Goal: Check status: Check status

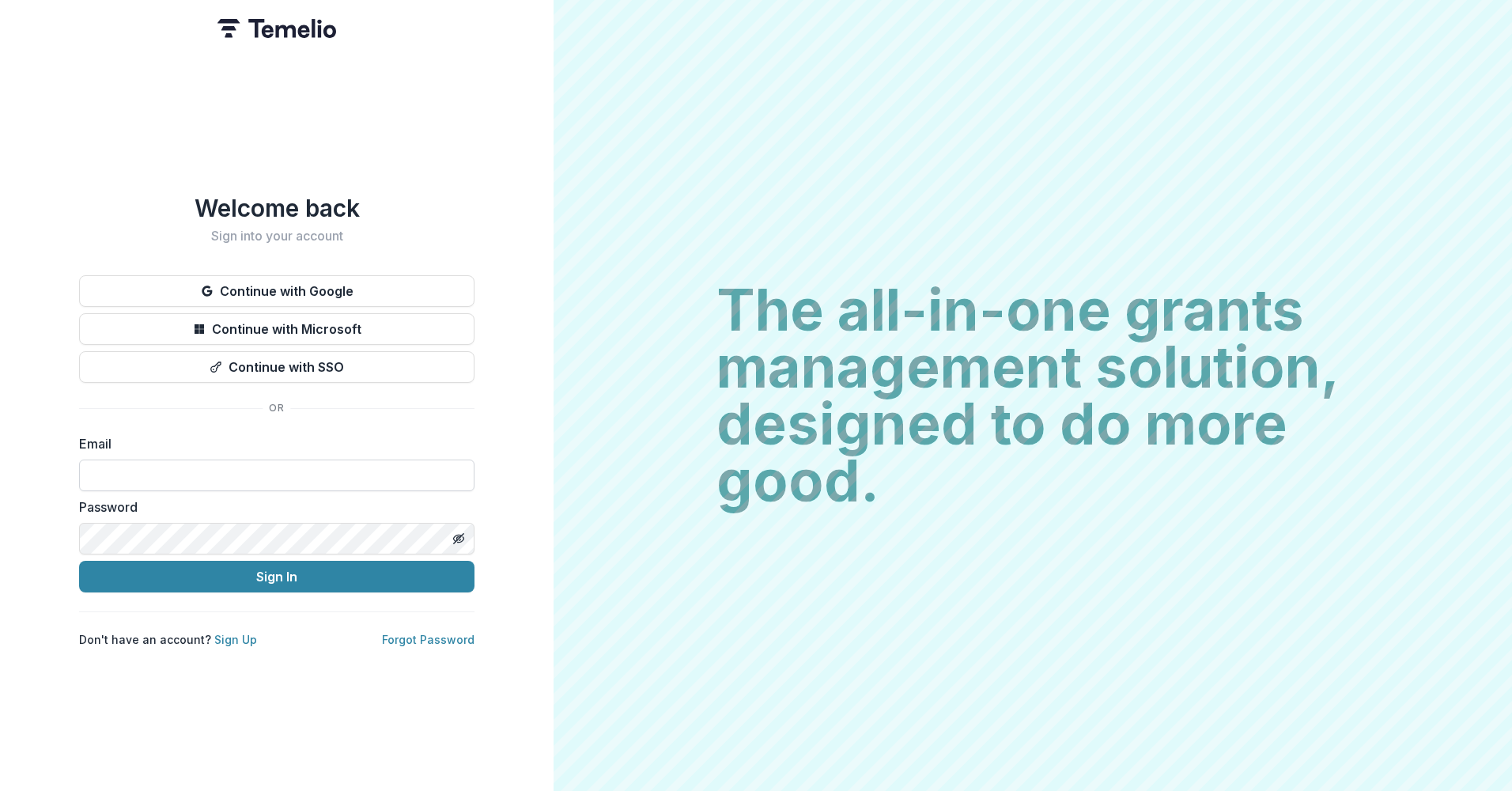
click at [250, 474] on input at bounding box center [277, 476] width 395 height 32
type input "**********"
click at [79, 561] on button "Sign In" at bounding box center [277, 577] width 395 height 32
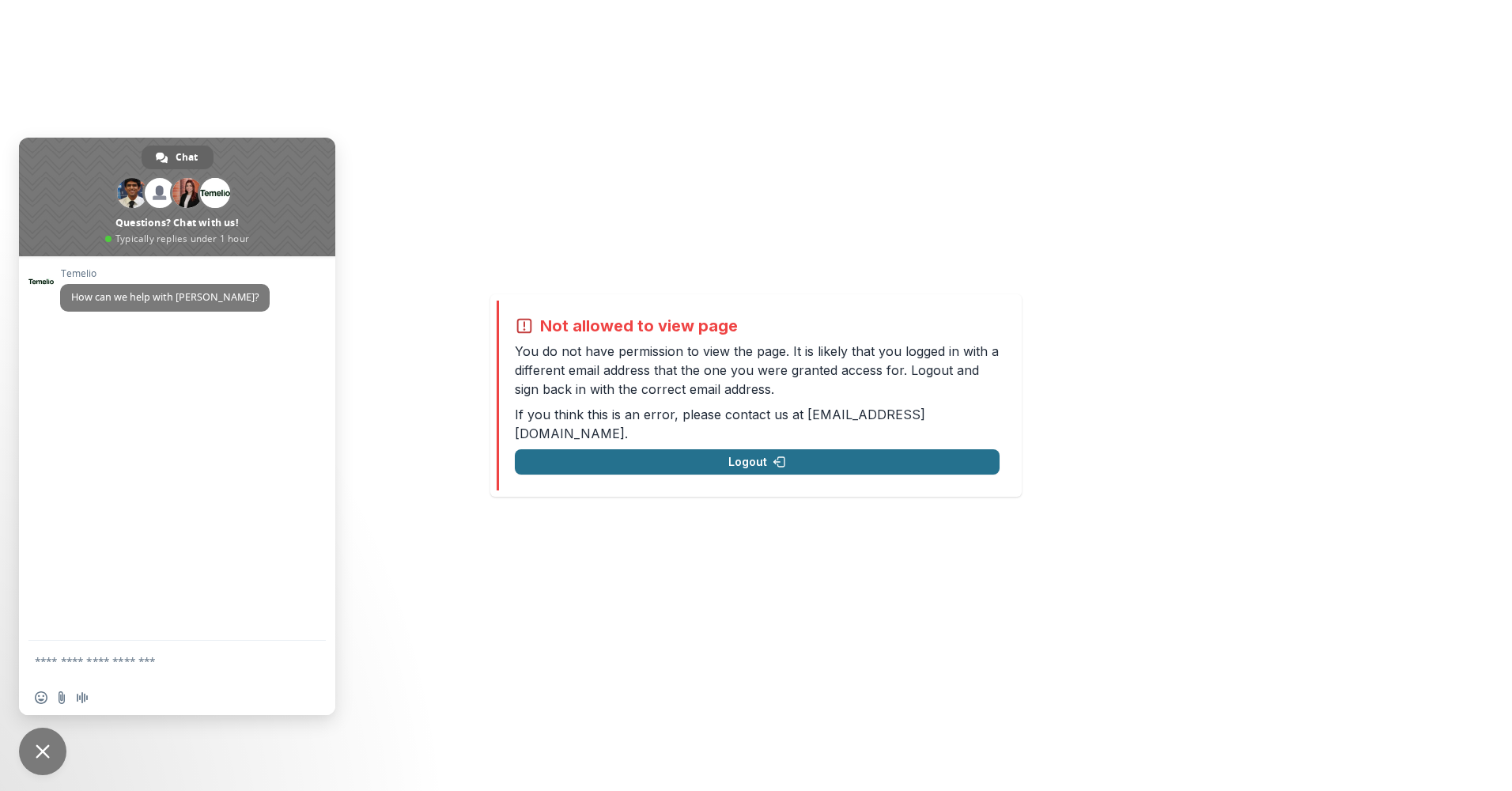
click at [753, 456] on button "Logout" at bounding box center [757, 461] width 485 height 25
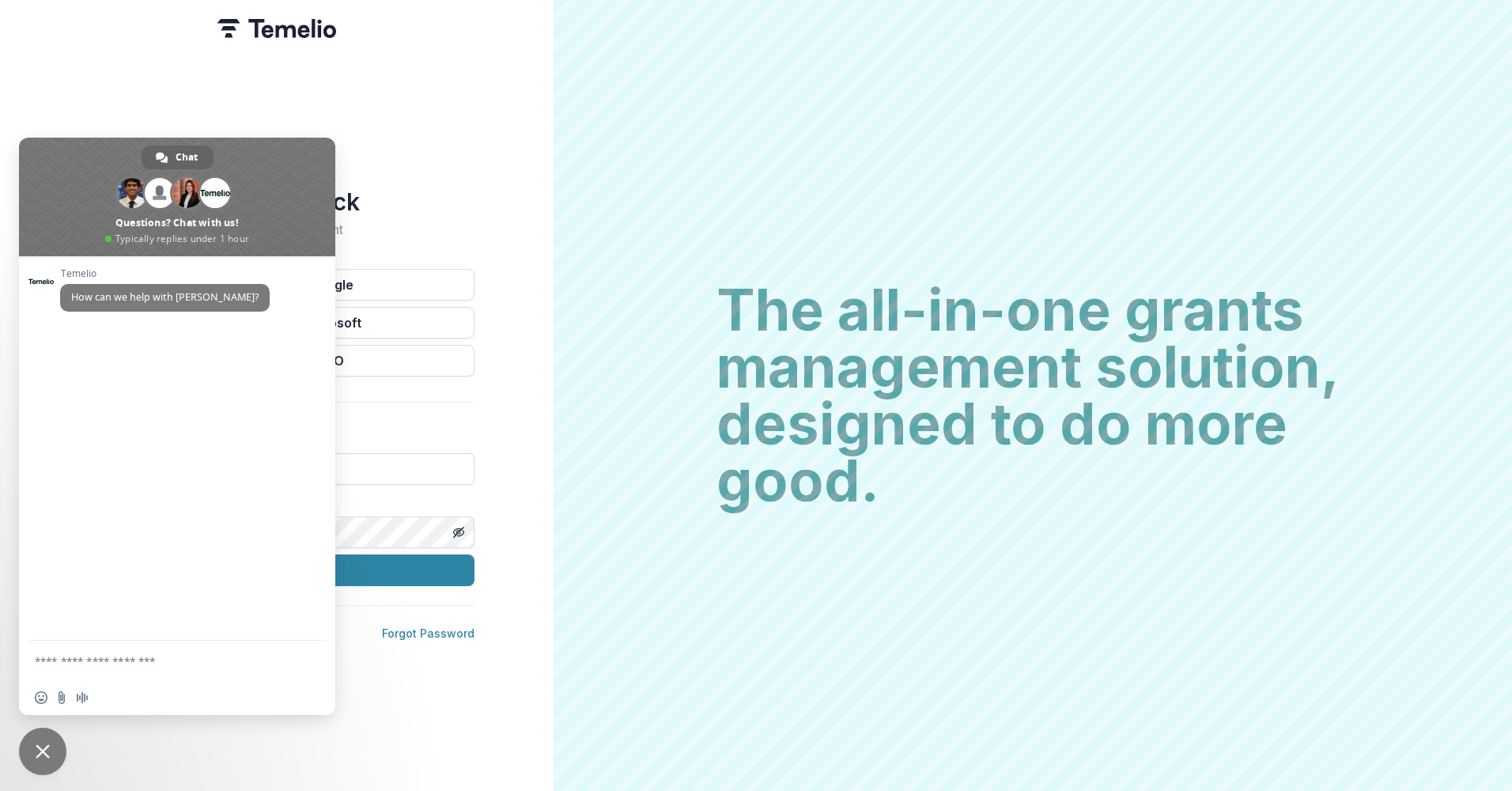
click at [476, 187] on div "Welcome back Sign into your account Continue with Google Continue with Microsof…" at bounding box center [277, 395] width 553 height 791
click at [50, 752] on span "Close chat" at bounding box center [43, 751] width 47 height 47
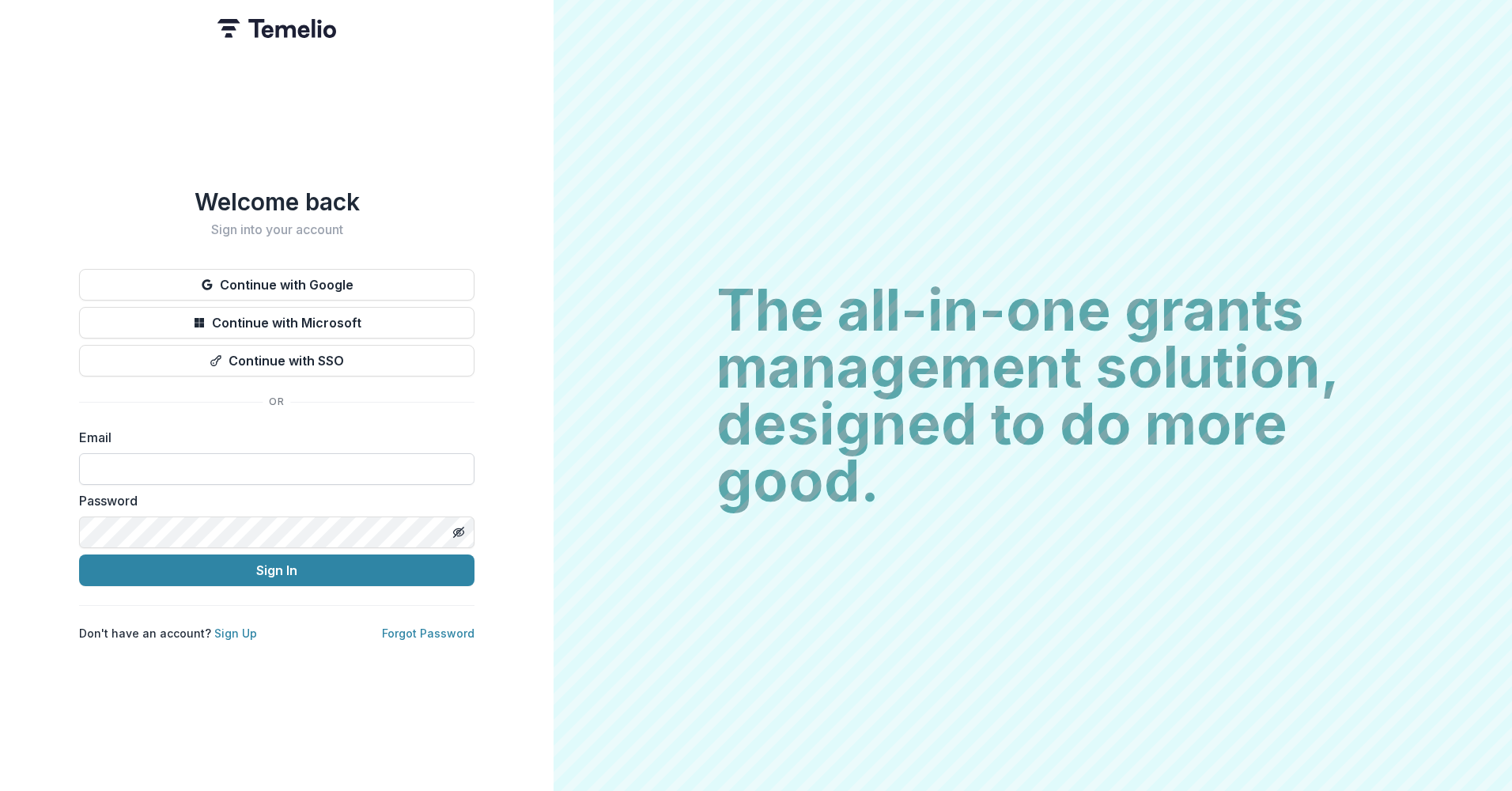
click at [193, 472] on input at bounding box center [277, 469] width 395 height 32
type input "**********"
click at [79, 554] on button "Sign In" at bounding box center [277, 570] width 395 height 32
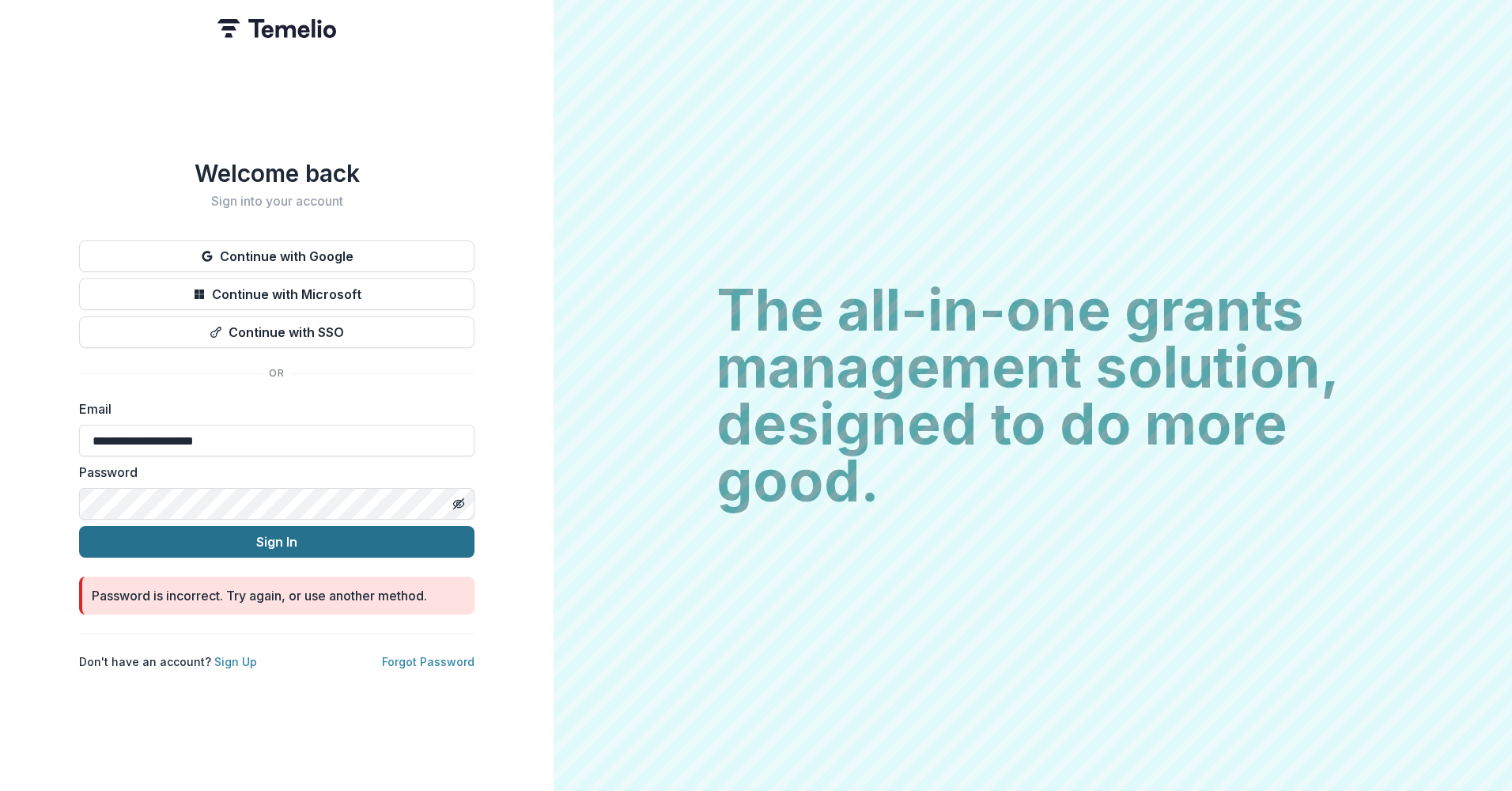
click at [268, 536] on button "Sign In" at bounding box center [277, 542] width 395 height 32
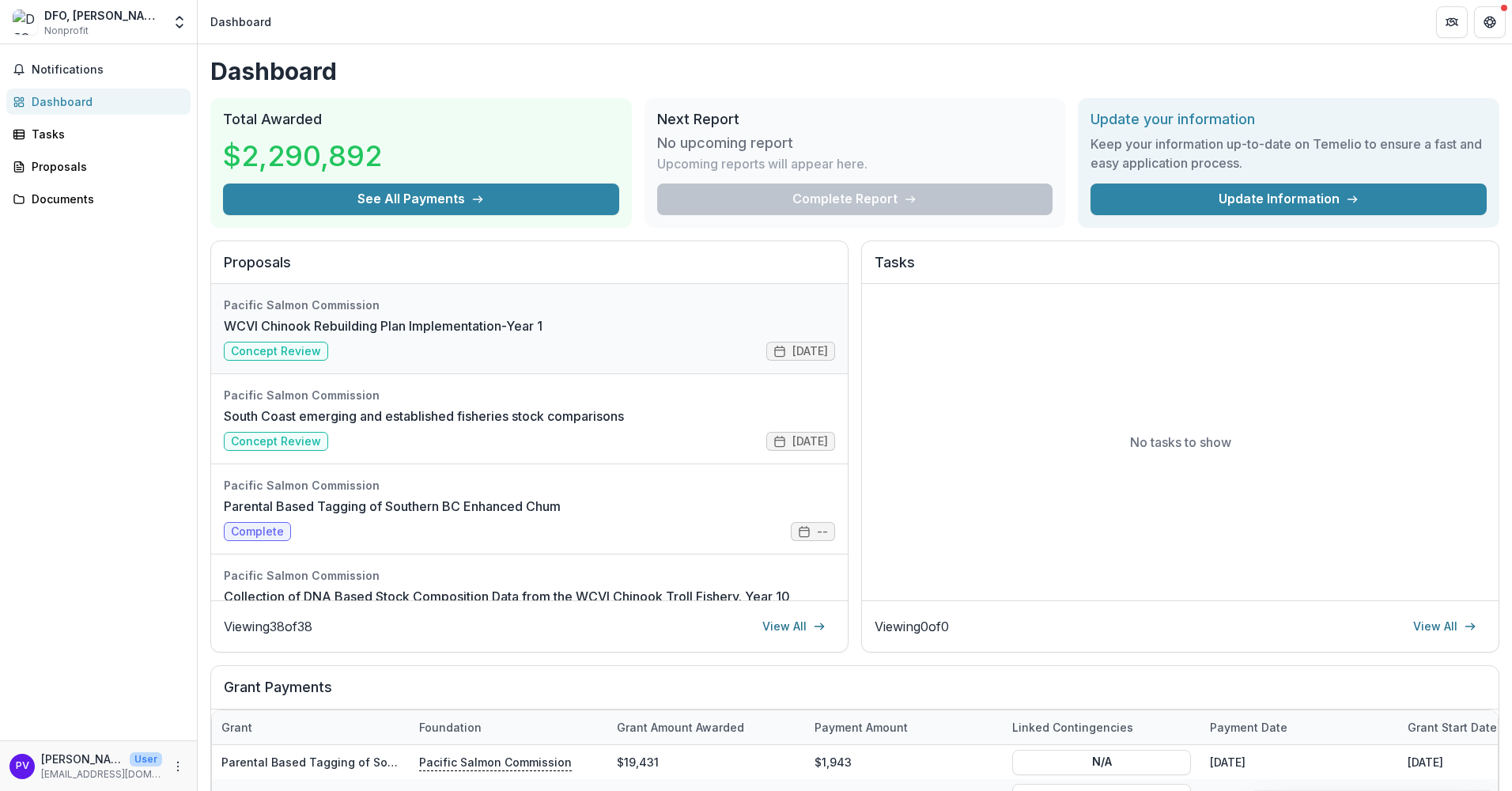
click at [334, 325] on link "WCVI Chinook Rebuilding Plan Implementation-Year 1" at bounding box center [383, 325] width 319 height 19
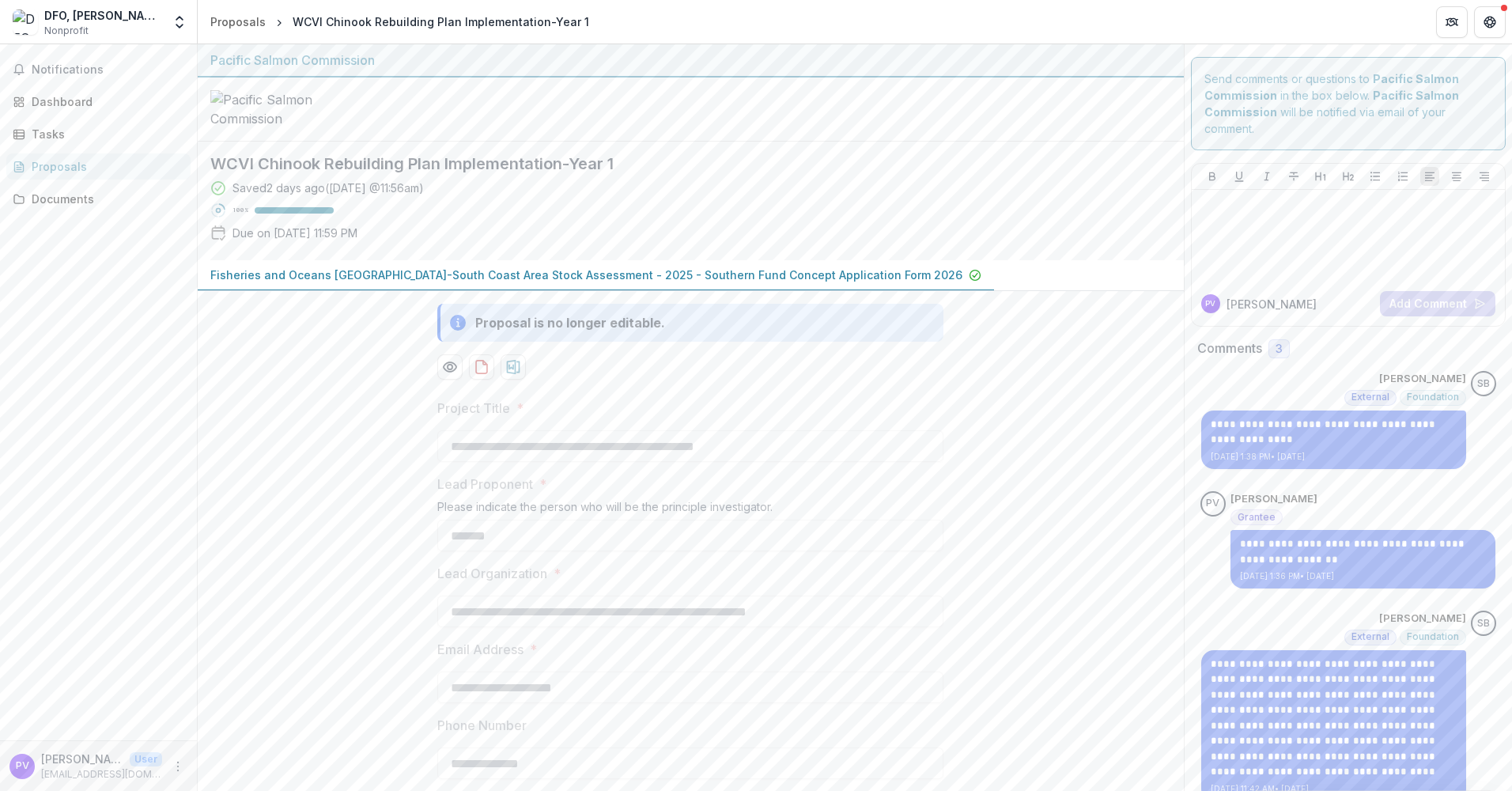
drag, startPoint x: 246, startPoint y: 26, endPoint x: 252, endPoint y: 34, distance: 10.0
click at [246, 26] on div "Proposals" at bounding box center [238, 22] width 56 height 17
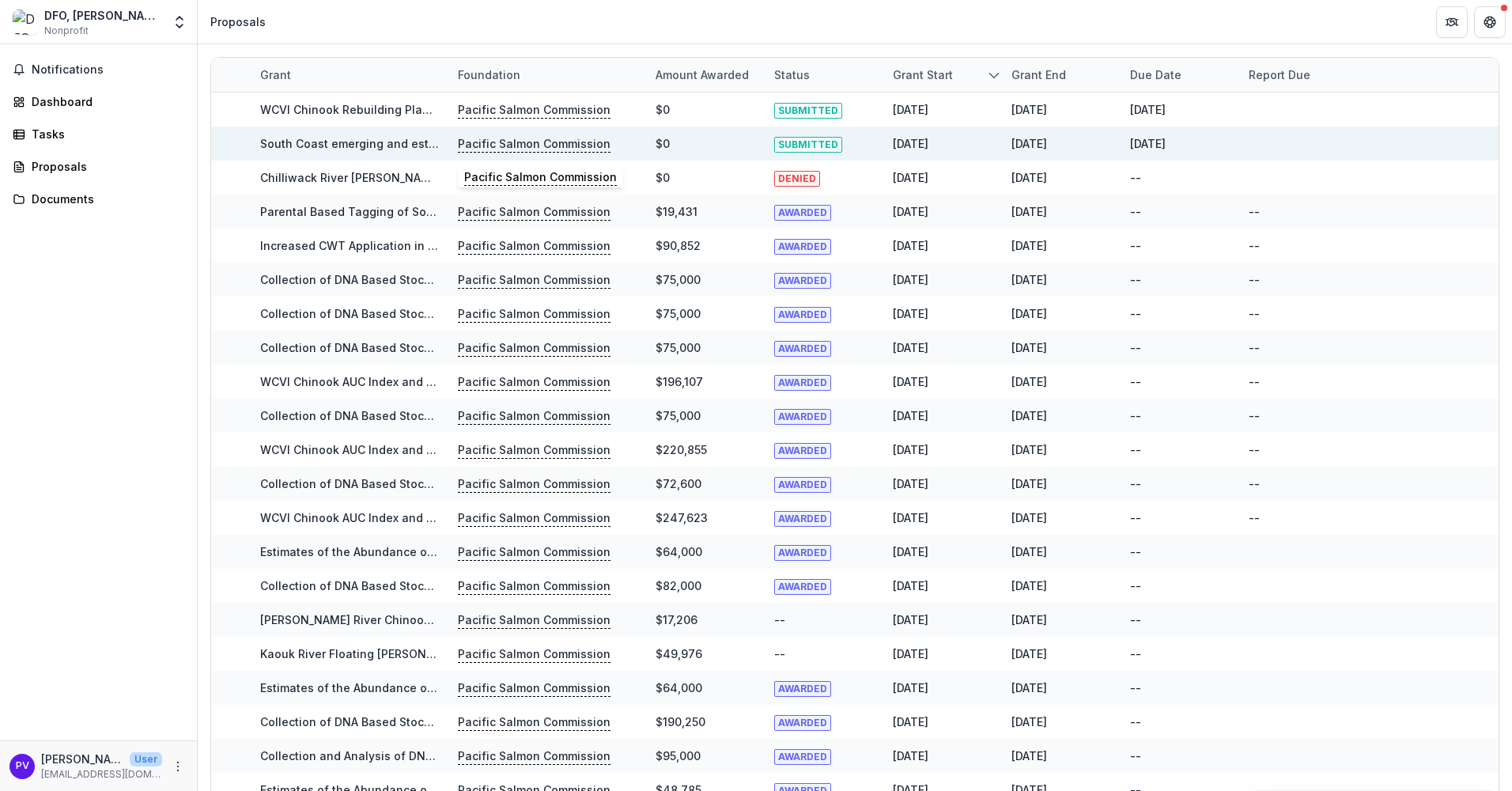
click at [520, 140] on p "Pacific Salmon Commission" at bounding box center [535, 144] width 153 height 18
click at [388, 144] on link "South Coast emerging and established fisheries stock comparisons" at bounding box center [448, 144] width 377 height 13
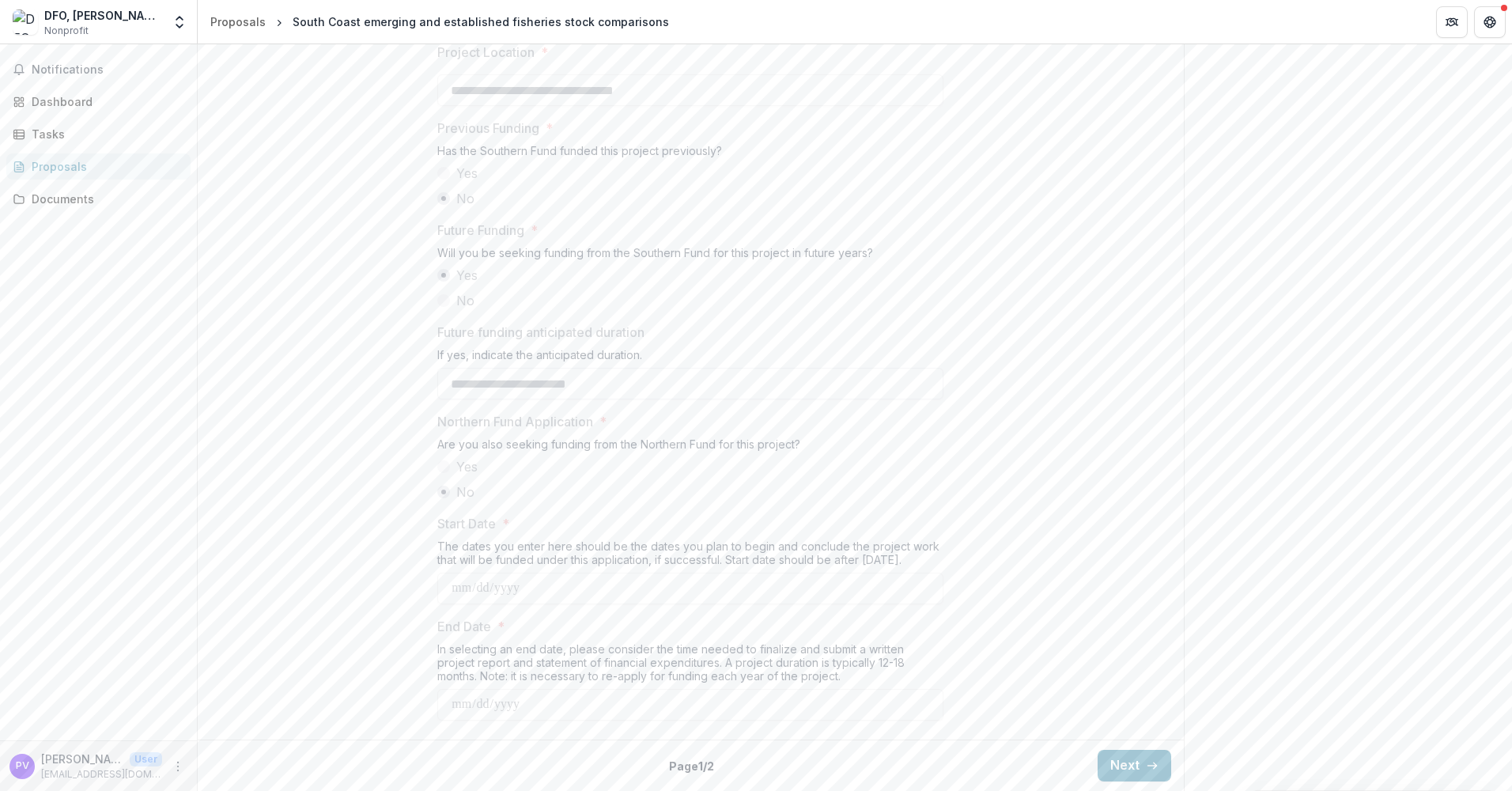
scroll to position [1658, 0]
click at [1101, 765] on button "Next" at bounding box center [1134, 766] width 73 height 32
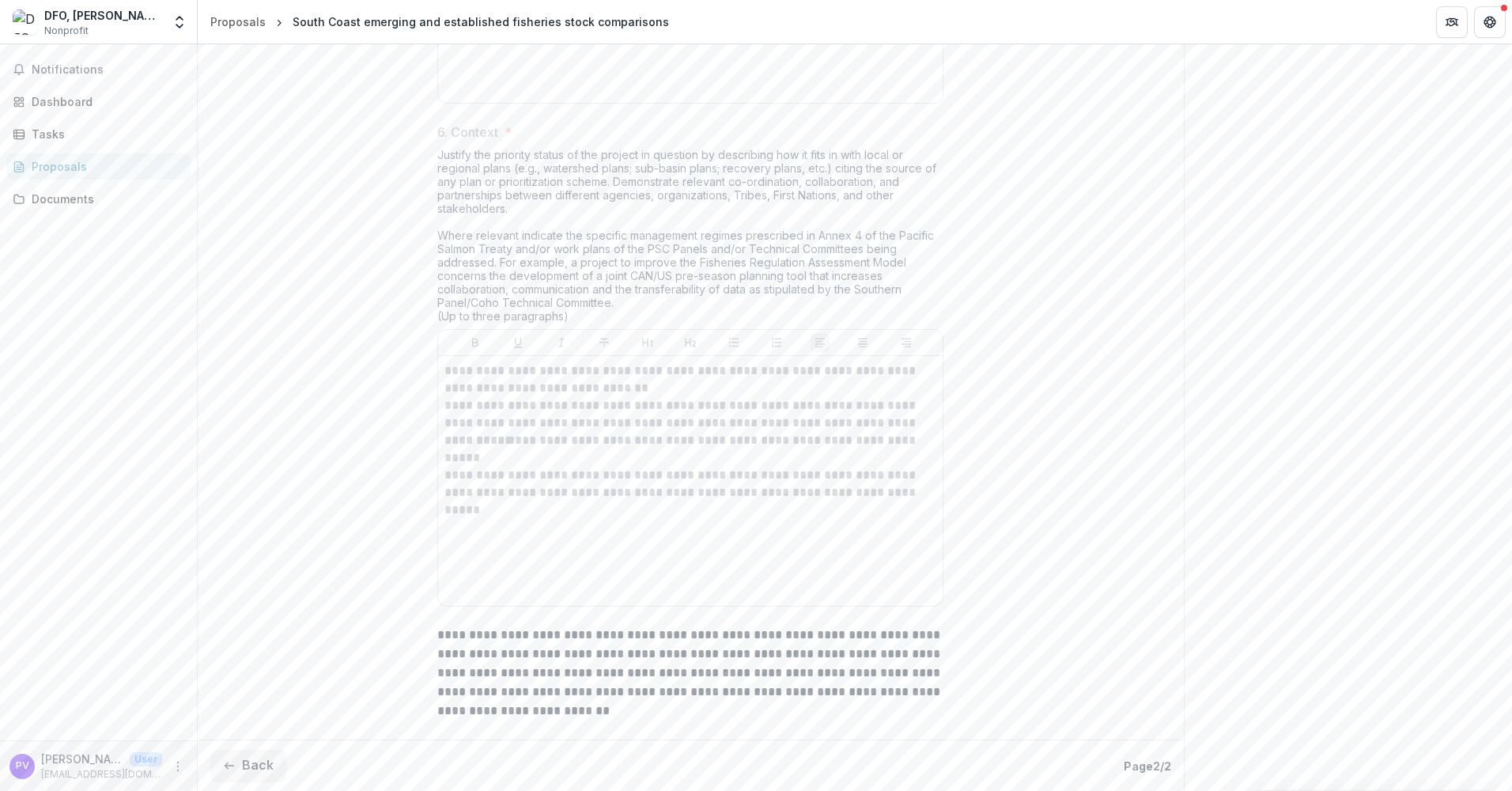
scroll to position [2266, 0]
click at [253, 762] on button "Back" at bounding box center [248, 766] width 76 height 32
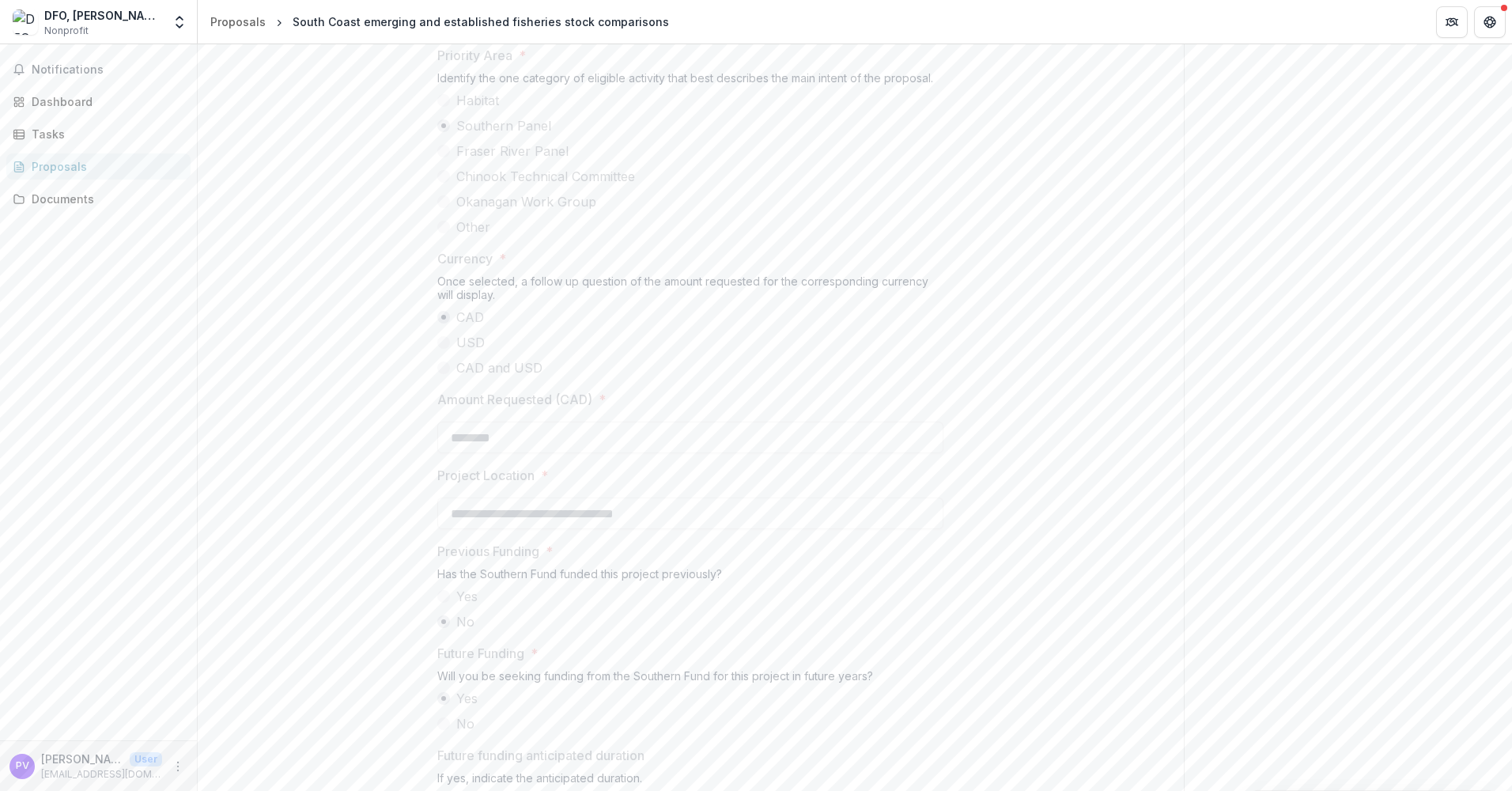
scroll to position [947, 0]
